Goal: Task Accomplishment & Management: Manage account settings

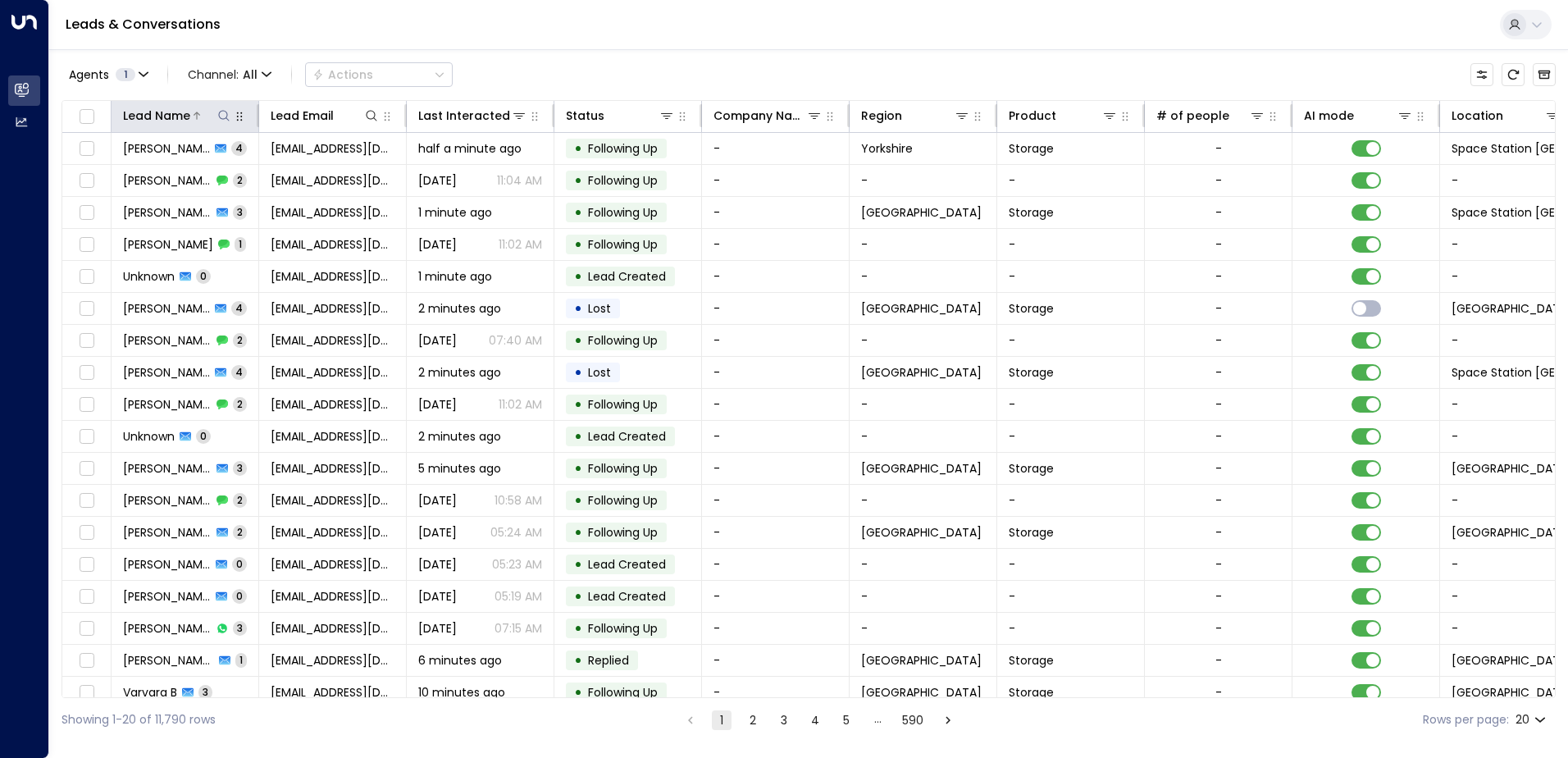
click at [223, 115] on icon at bounding box center [224, 115] width 13 height 13
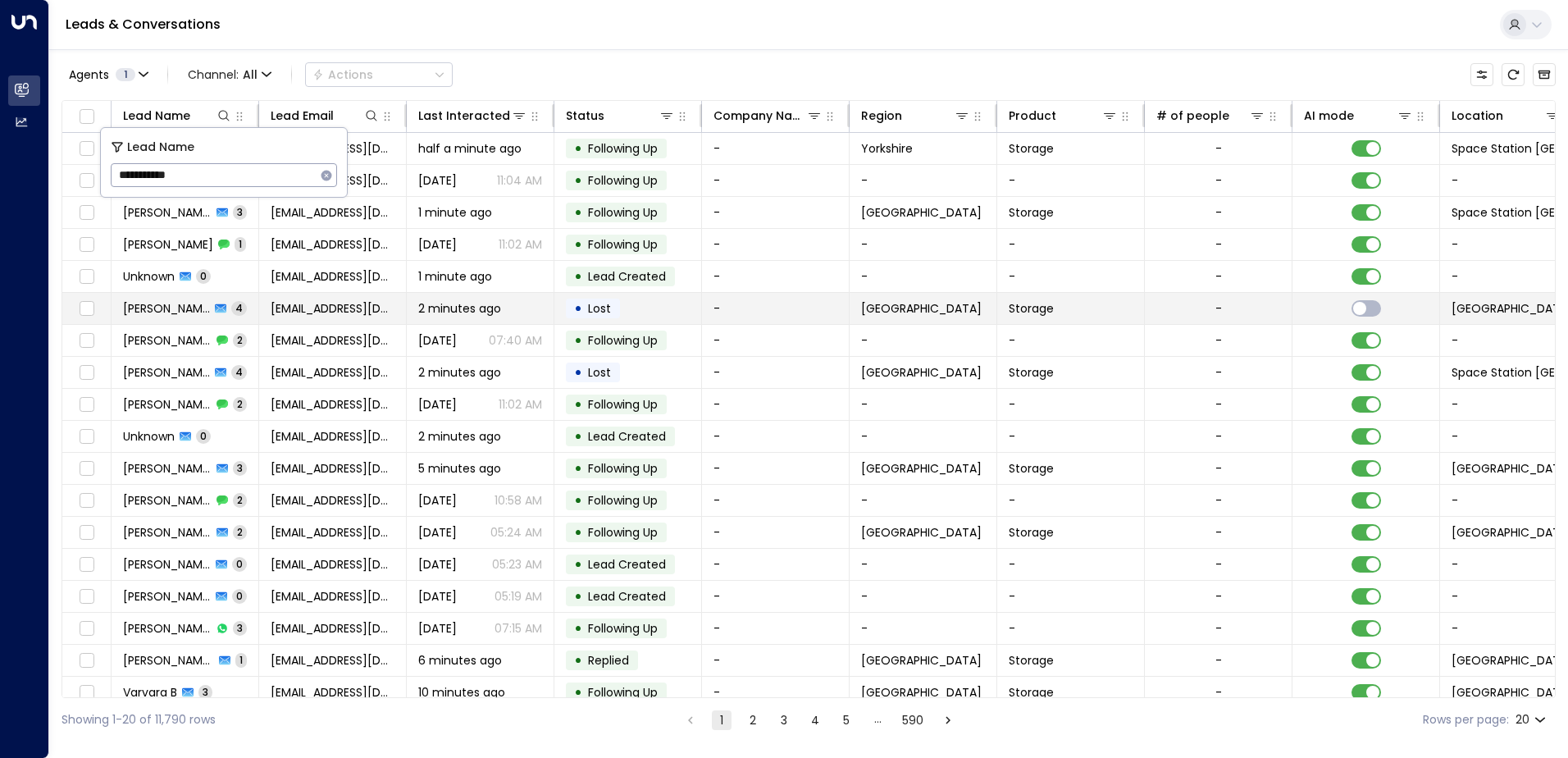
type input "**********"
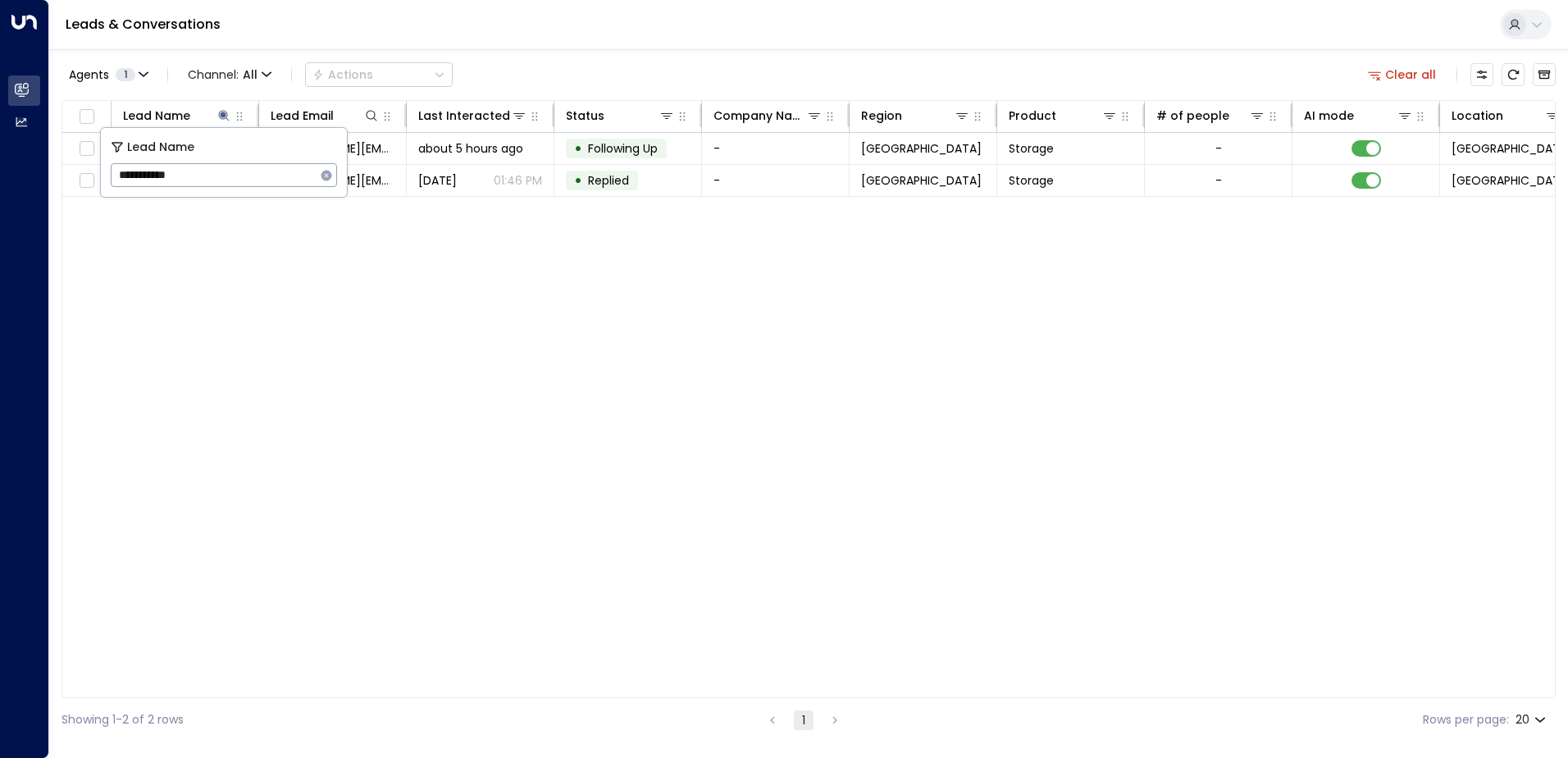
click at [463, 4] on div "Leads & Conversations" at bounding box center [808, 25] width 1519 height 50
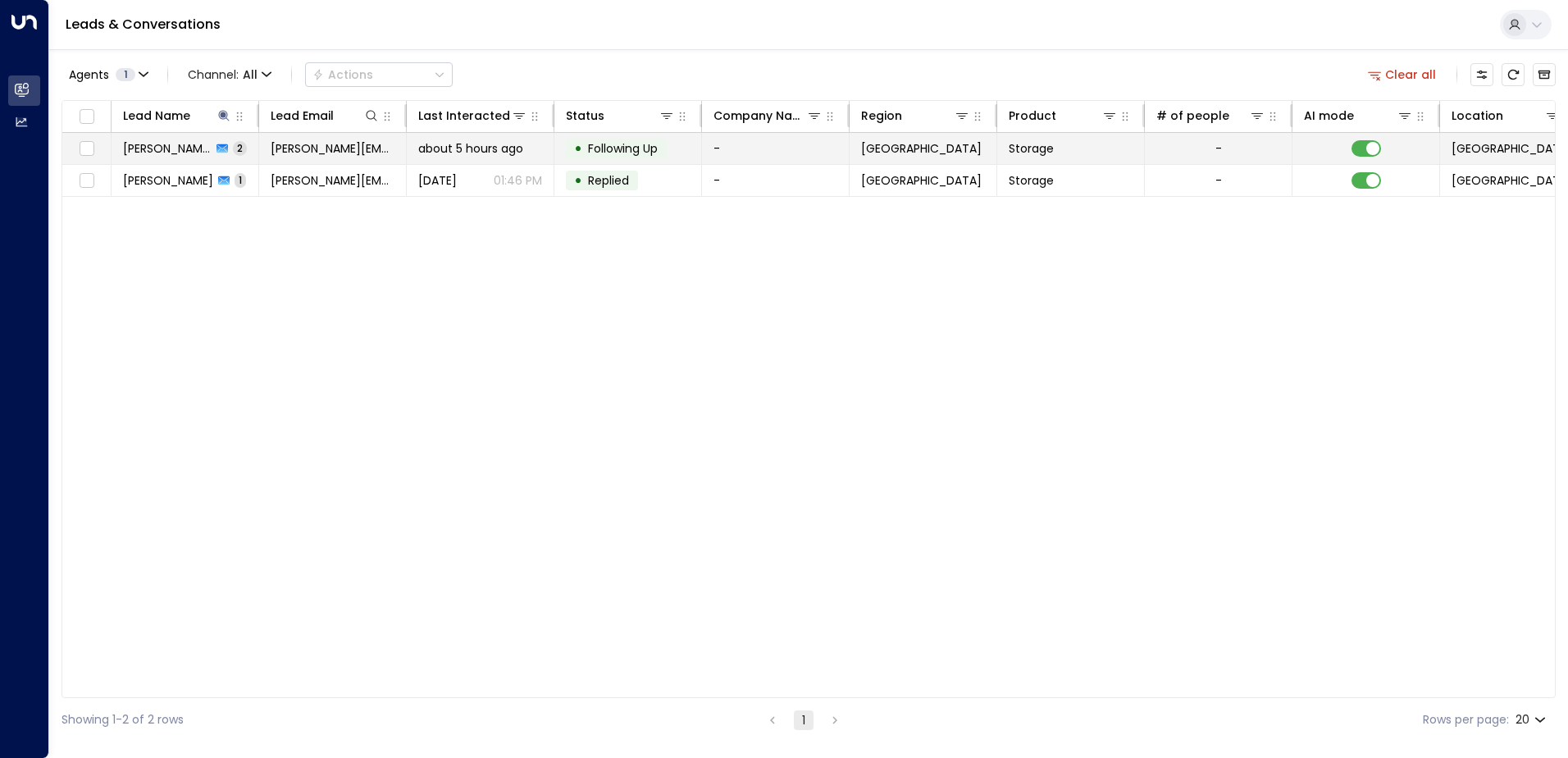
click at [233, 144] on span "2" at bounding box center [240, 148] width 14 height 14
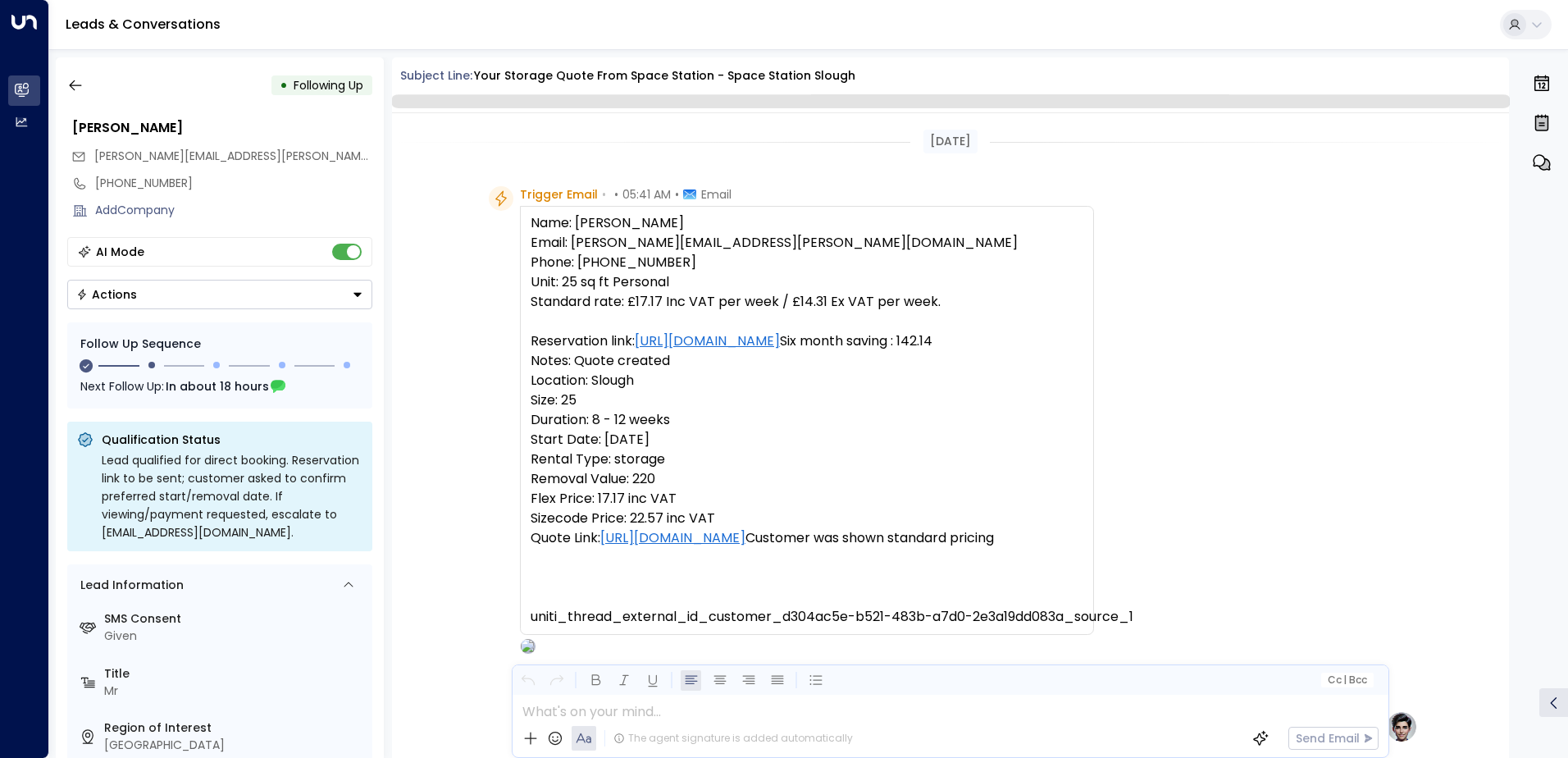
scroll to position [1099, 0]
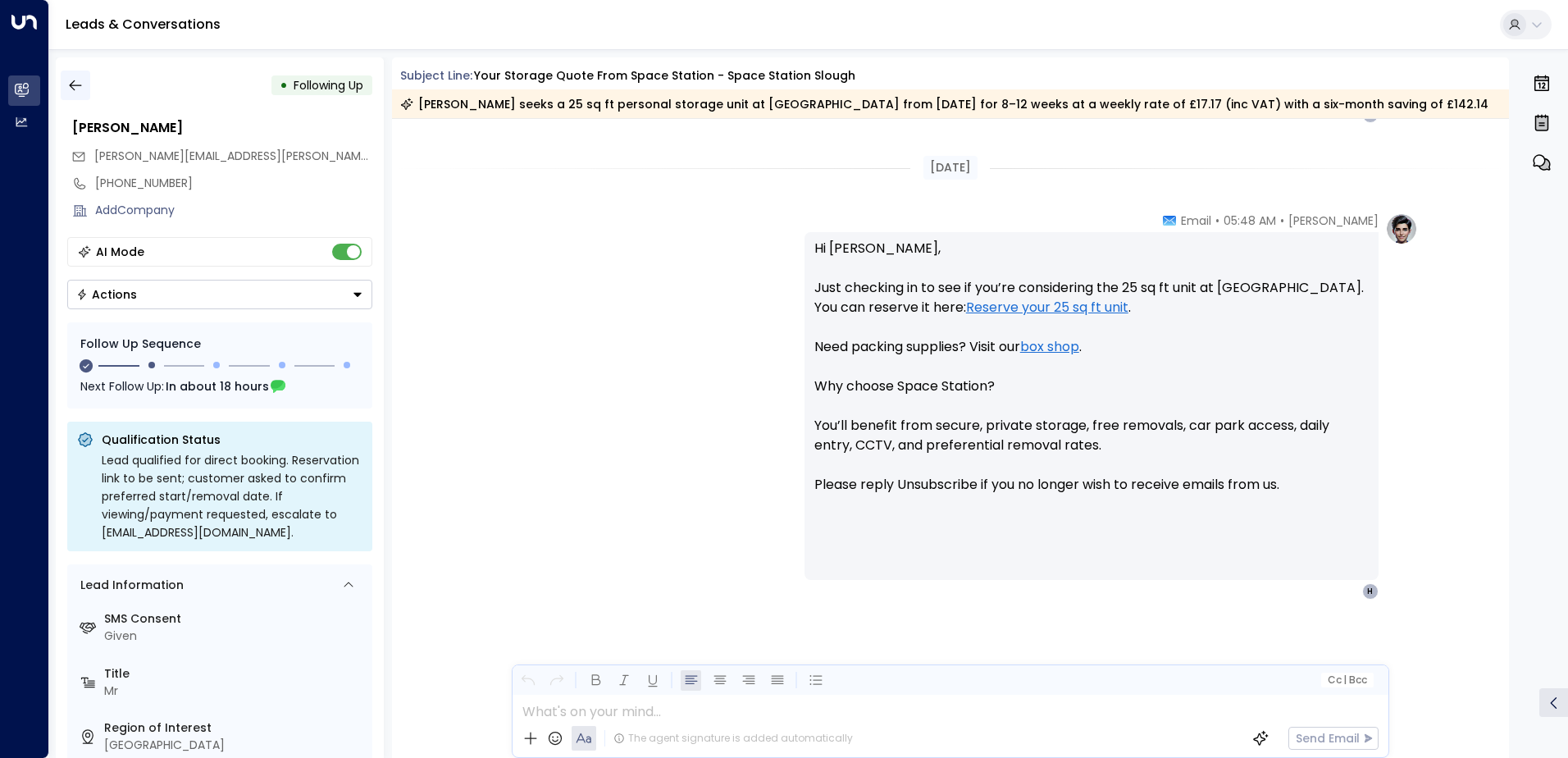
click at [71, 85] on icon "button" at bounding box center [75, 86] width 12 height 11
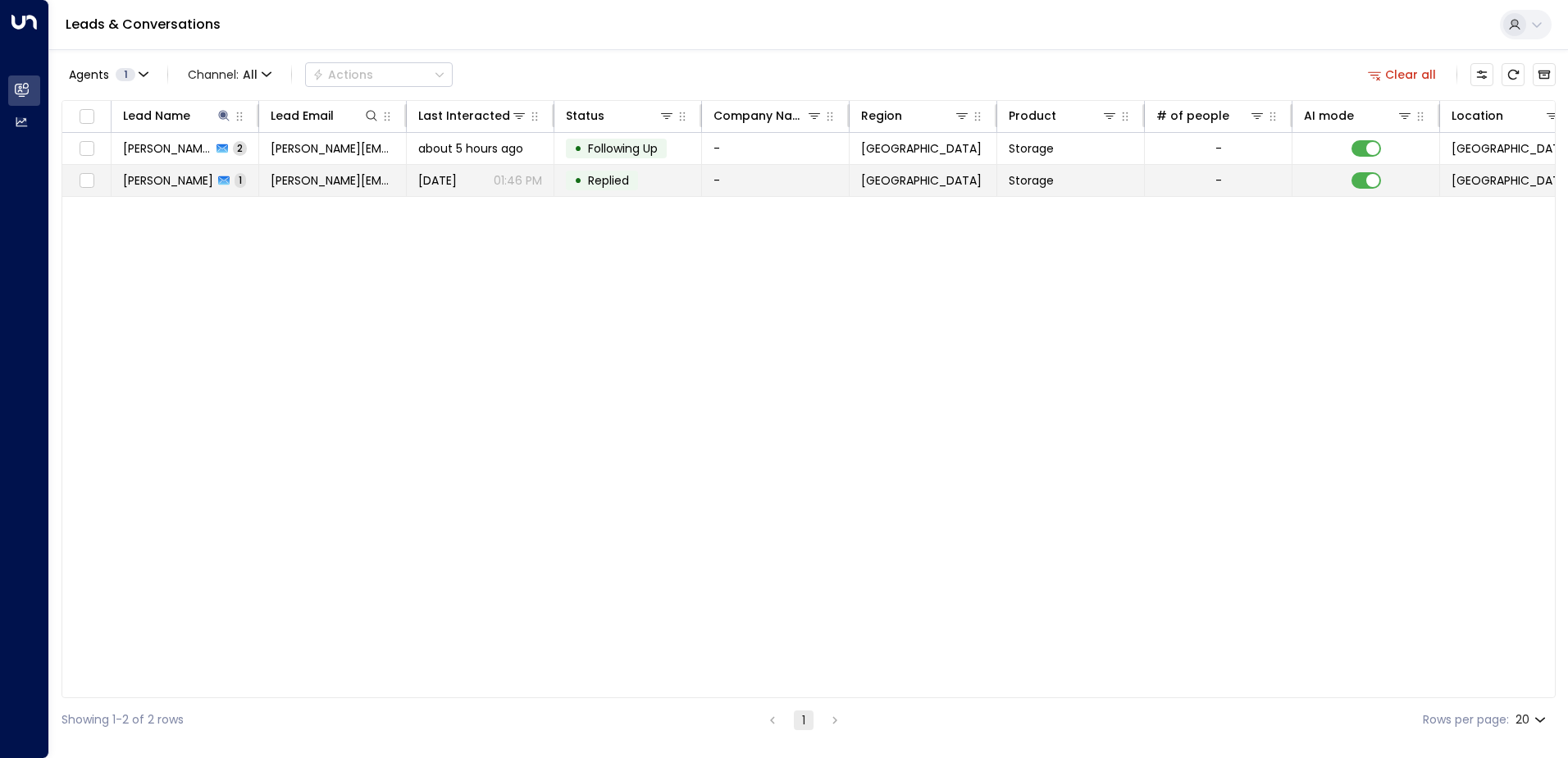
click at [143, 178] on span "[PERSON_NAME]" at bounding box center [168, 181] width 90 height 16
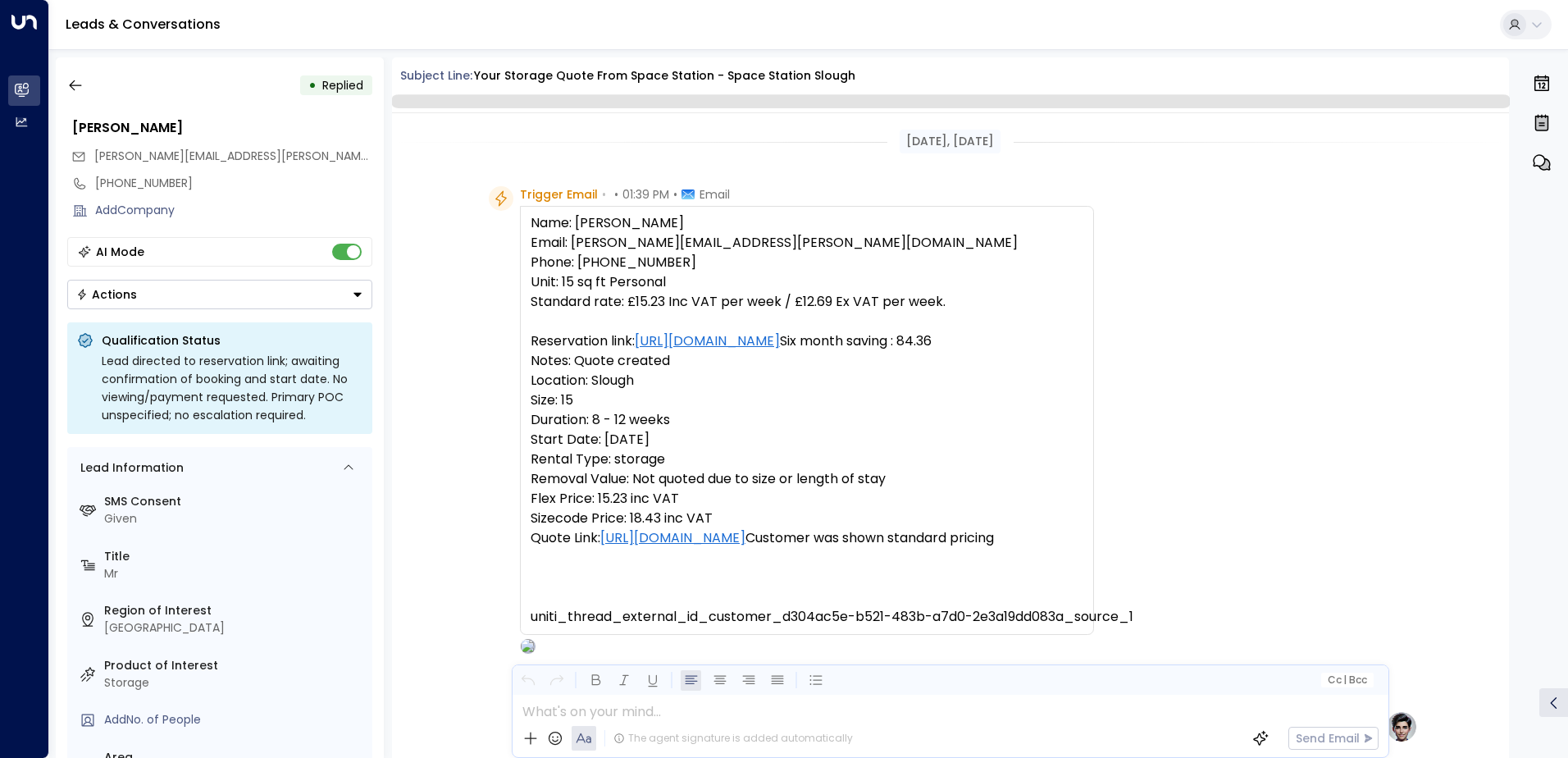
scroll to position [619, 0]
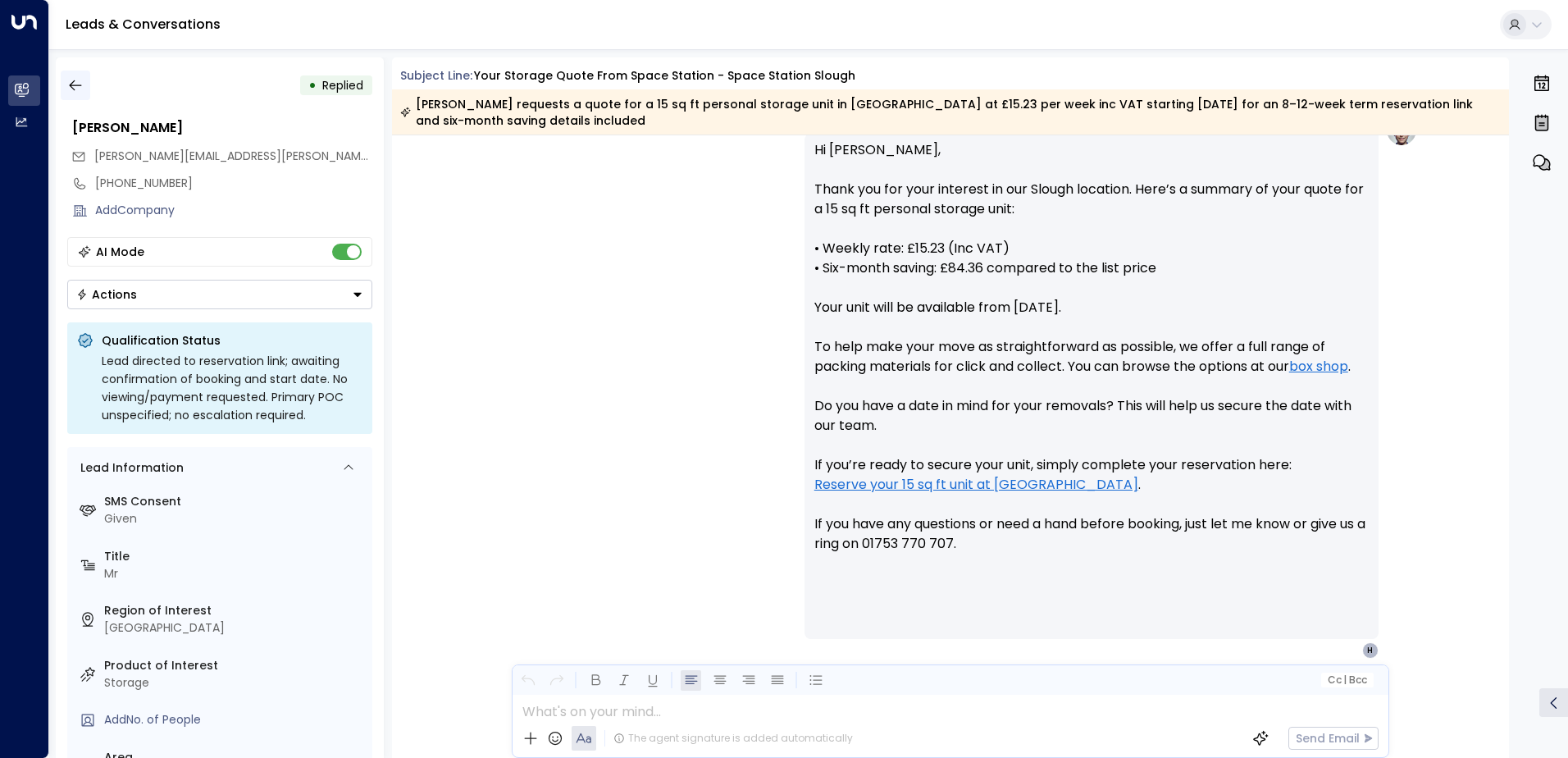
click at [78, 85] on icon "button" at bounding box center [75, 86] width 12 height 11
